Goal: Information Seeking & Learning: Learn about a topic

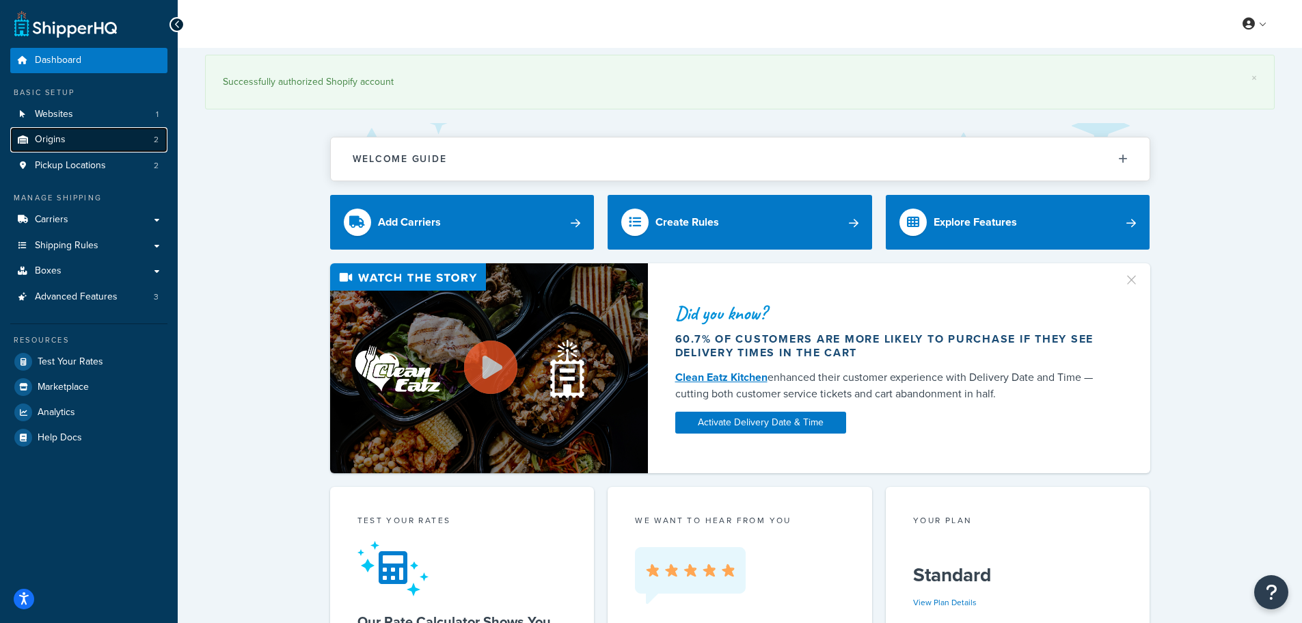
click at [60, 139] on span "Origins" at bounding box center [50, 140] width 31 height 12
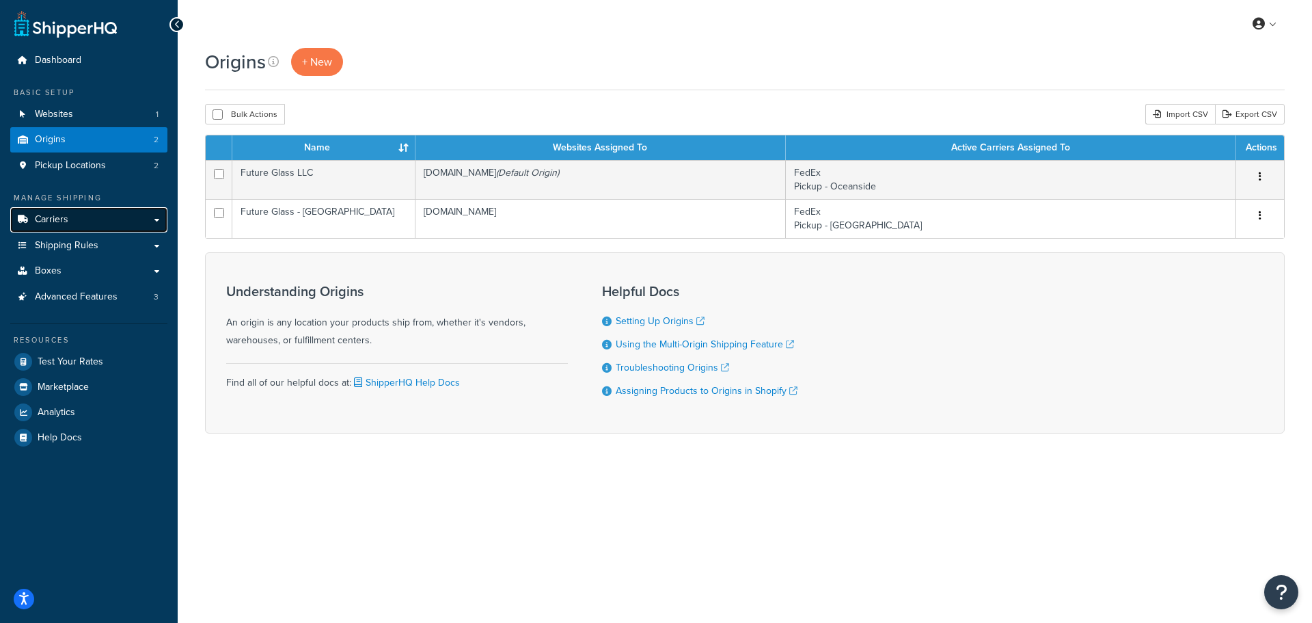
click at [40, 219] on span "Carriers" at bounding box center [51, 220] width 33 height 12
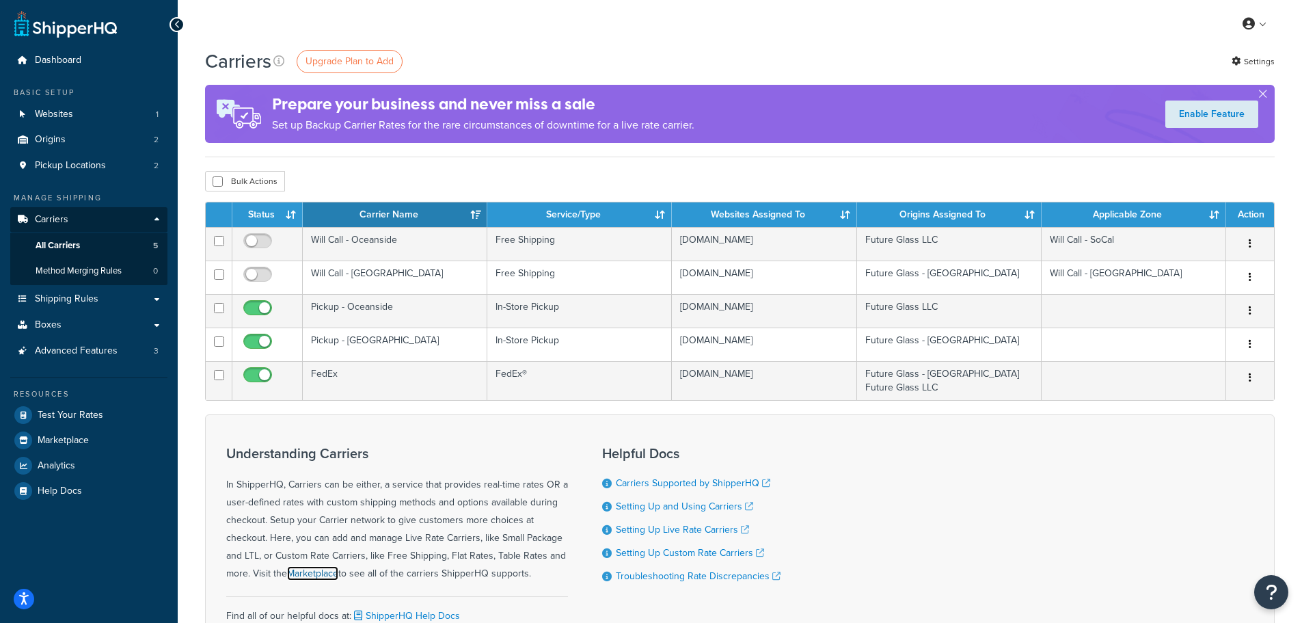
click at [313, 573] on link "Marketplace" at bounding box center [312, 573] width 51 height 14
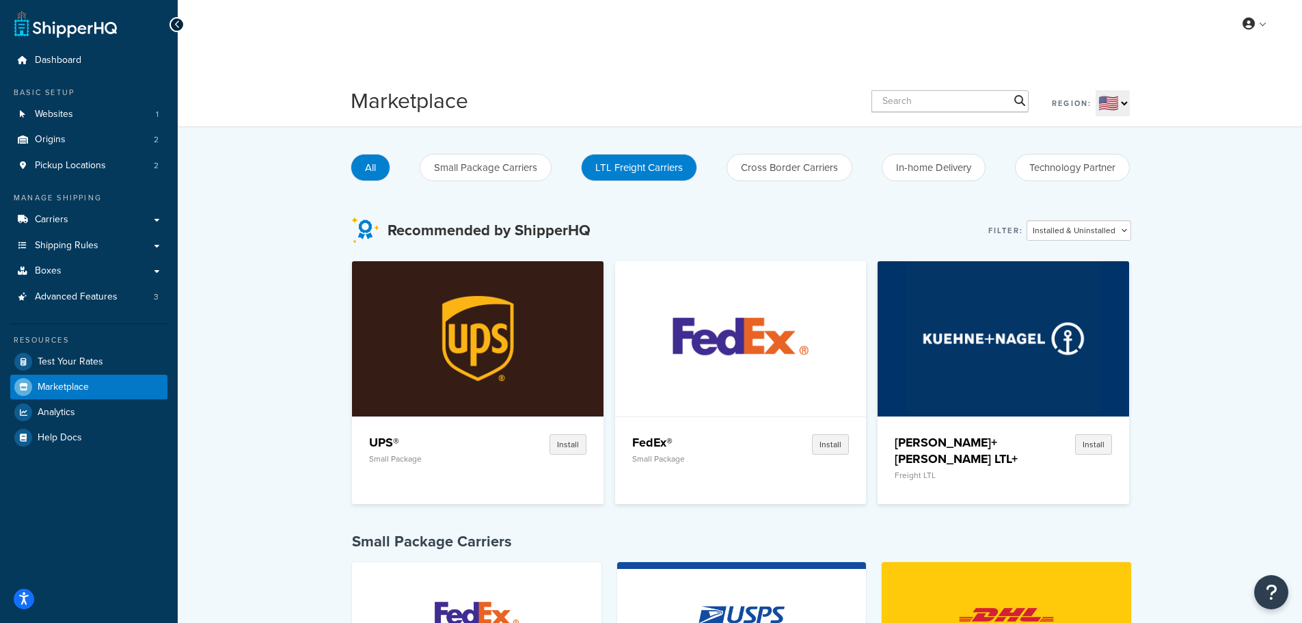
click at [611, 163] on button "LTL Freight Carriers" at bounding box center [639, 167] width 116 height 27
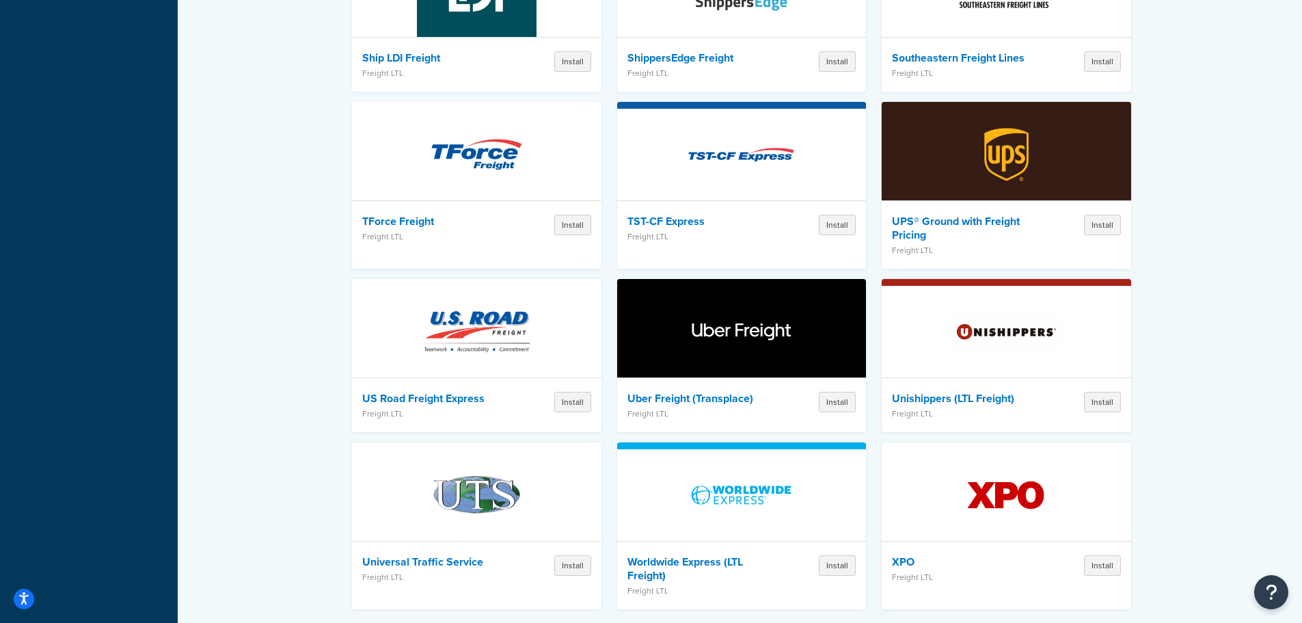
scroll to position [1971, 0]
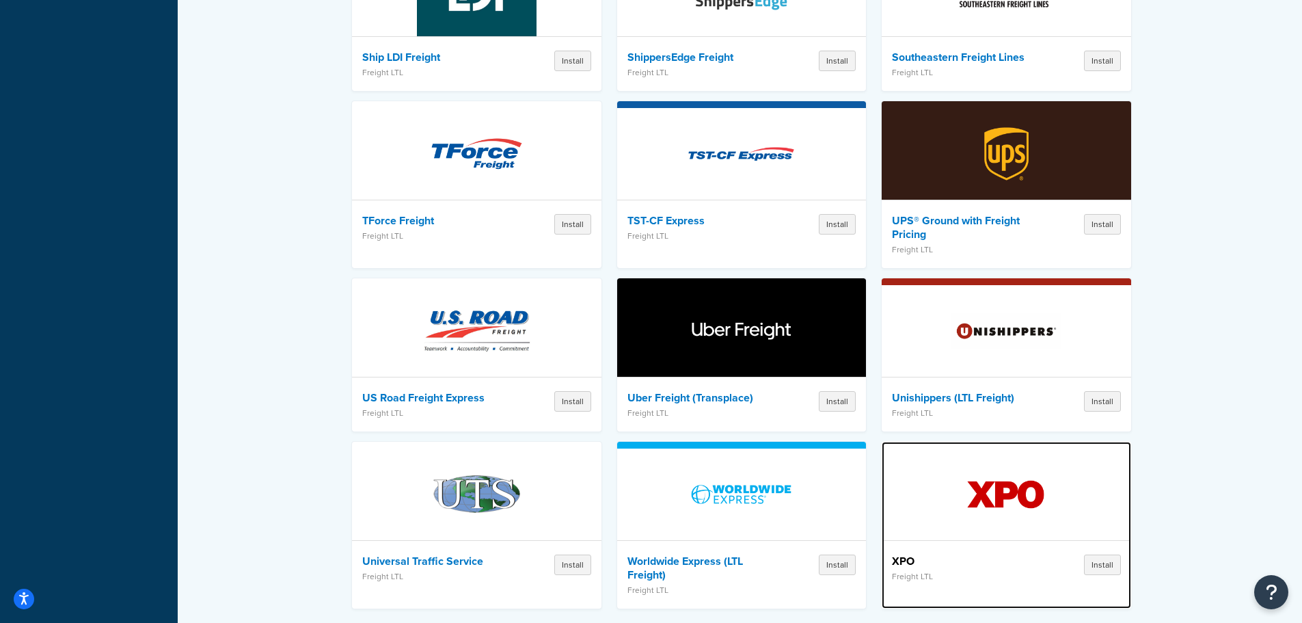
click at [898, 554] on h4 "XPO" at bounding box center [962, 561] width 141 height 14
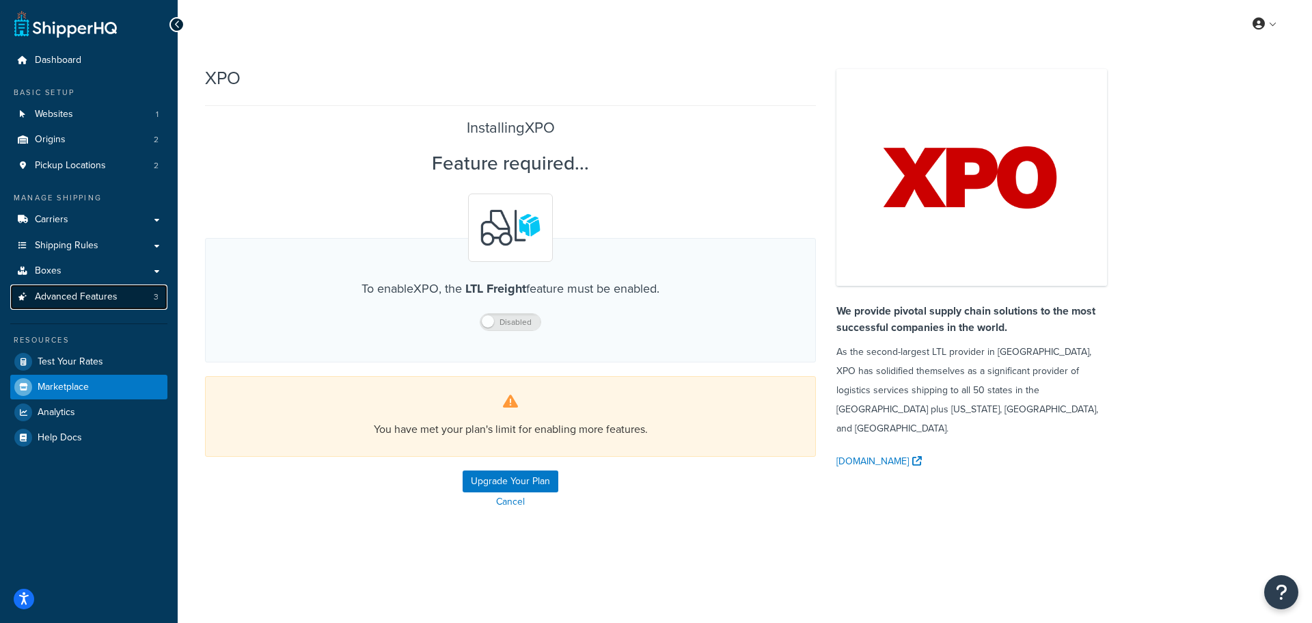
click at [81, 291] on span "Advanced Features" at bounding box center [76, 297] width 83 height 12
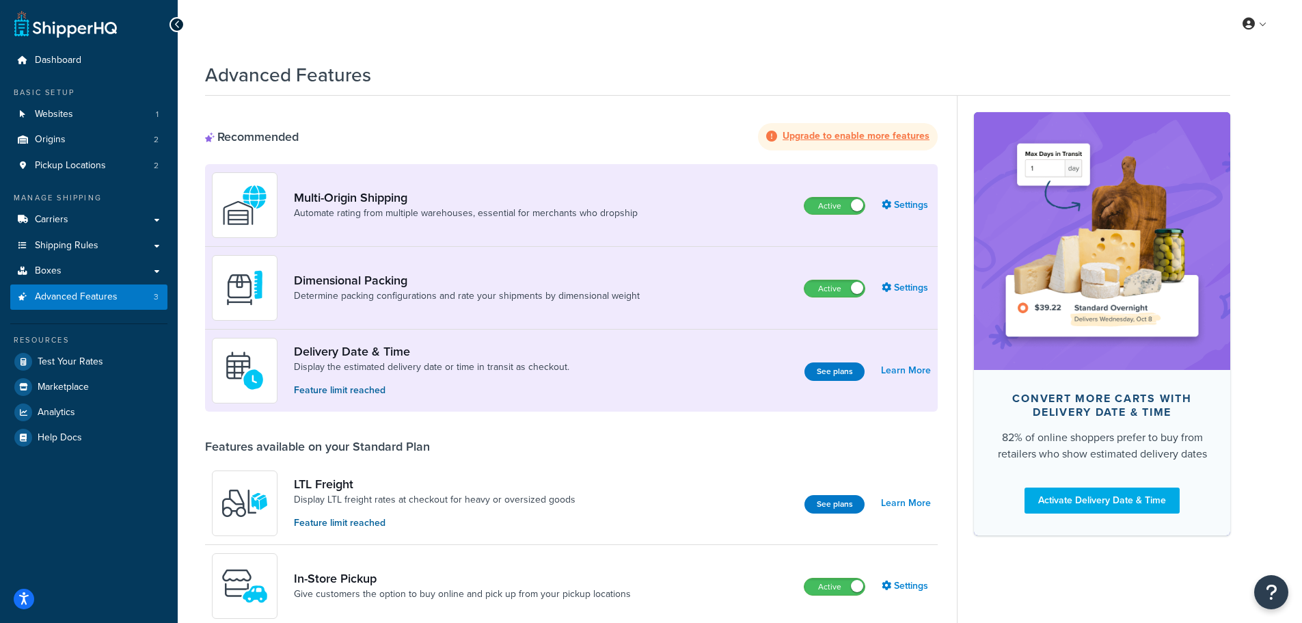
click at [475, 60] on div "Advanced Features" at bounding box center [717, 71] width 1025 height 33
click at [480, 140] on div "Recommended Upgrade to enable more features" at bounding box center [571, 136] width 733 height 27
